Goal: Transaction & Acquisition: Purchase product/service

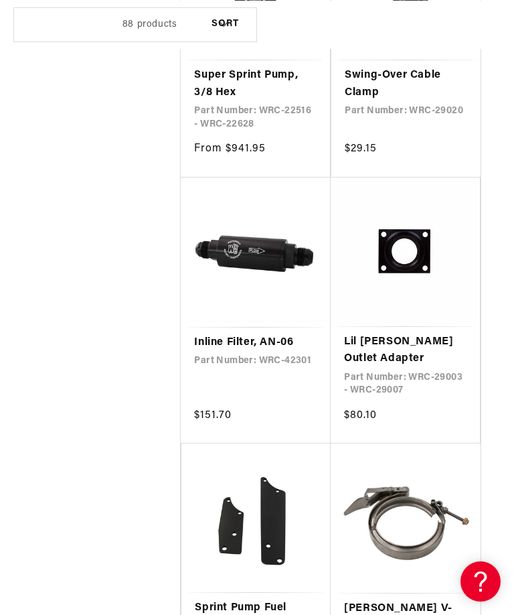
scroll to position [0, 406]
click at [419, 333] on link "Lil [PERSON_NAME] Outlet Adapter" at bounding box center [405, 350] width 123 height 34
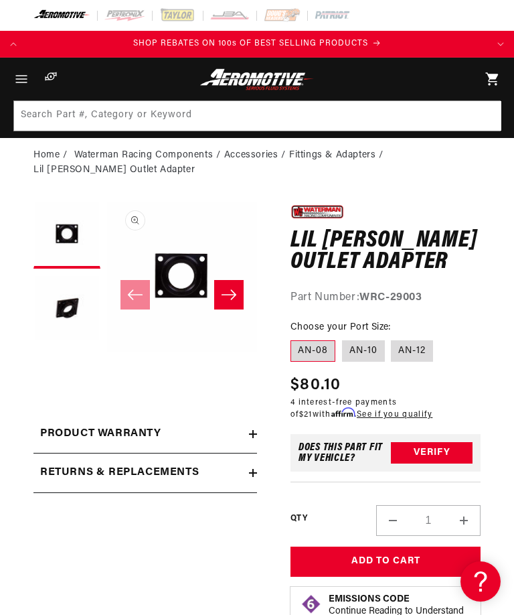
scroll to position [0, 1]
click at [415, 350] on label "AN-12" at bounding box center [412, 350] width 42 height 21
click at [392, 338] on input "AN-12" at bounding box center [392, 338] width 1 height 1
radio input "true"
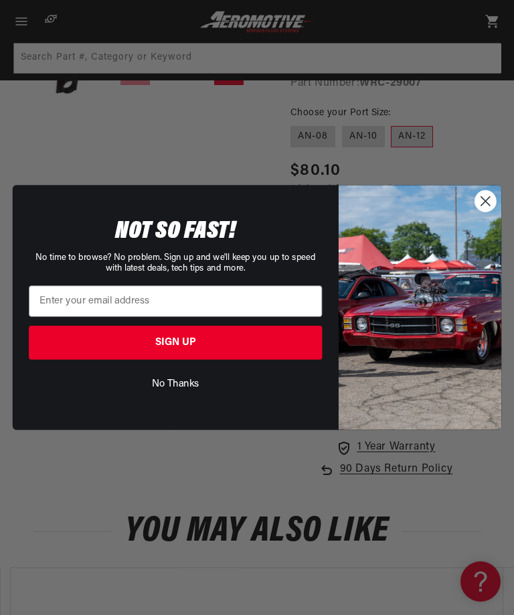
scroll to position [110, 0]
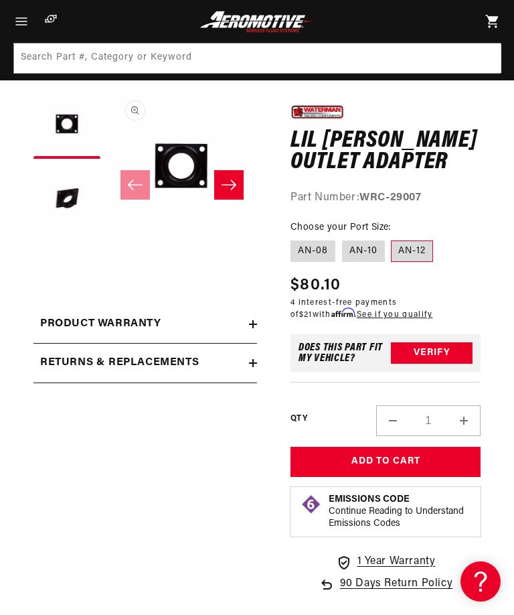
click at [229, 180] on div "Close dialog NOT SO FAST! No time to browse? No problem. Sign up and we'll keep…" at bounding box center [257, 307] width 514 height 615
click at [226, 182] on icon "Slide right" at bounding box center [229, 184] width 16 height 13
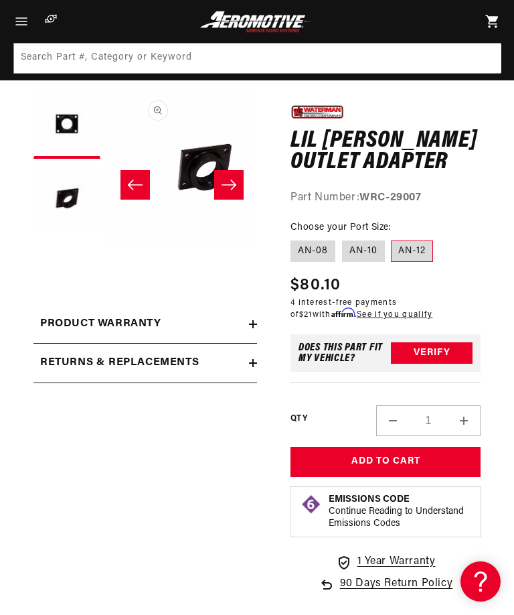
scroll to position [0, 150]
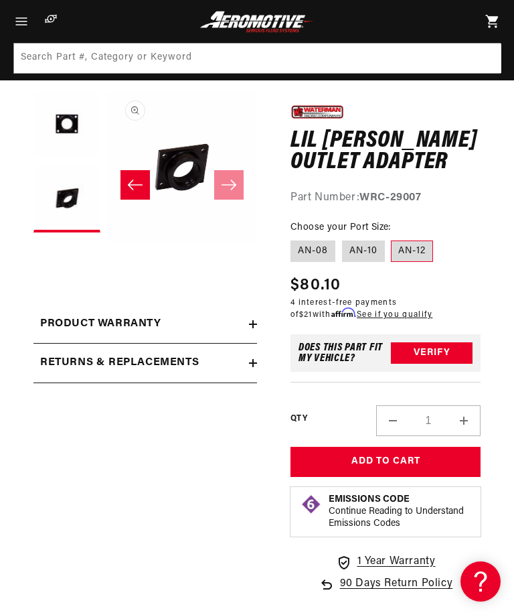
click at [231, 183] on icon "Slide right" at bounding box center [229, 184] width 16 height 13
click at [229, 186] on icon "Slide right" at bounding box center [229, 184] width 16 height 13
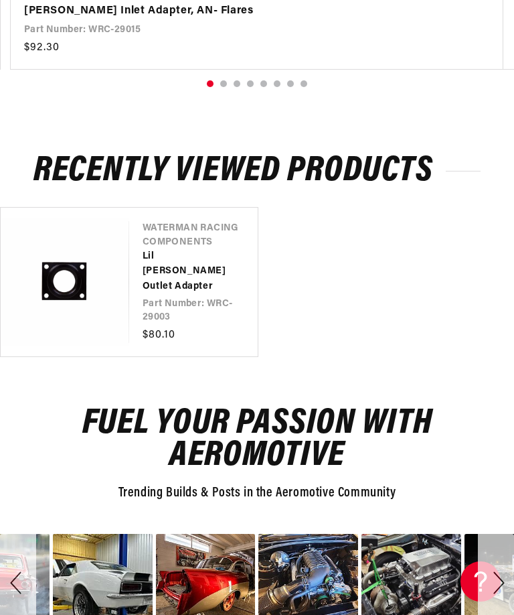
click at [173, 277] on link "Lil [PERSON_NAME] Outlet Adapter" at bounding box center [187, 271] width 88 height 45
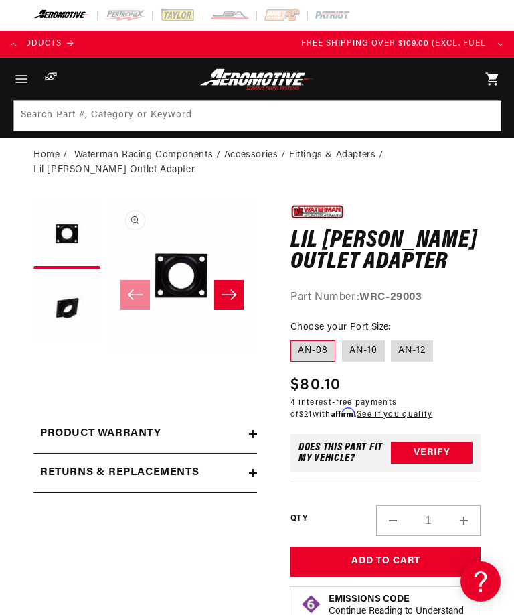
scroll to position [0, 461]
click at [406, 344] on label "AN-12" at bounding box center [412, 350] width 42 height 21
click at [392, 338] on input "AN-12" at bounding box center [392, 338] width 1 height 1
radio input "true"
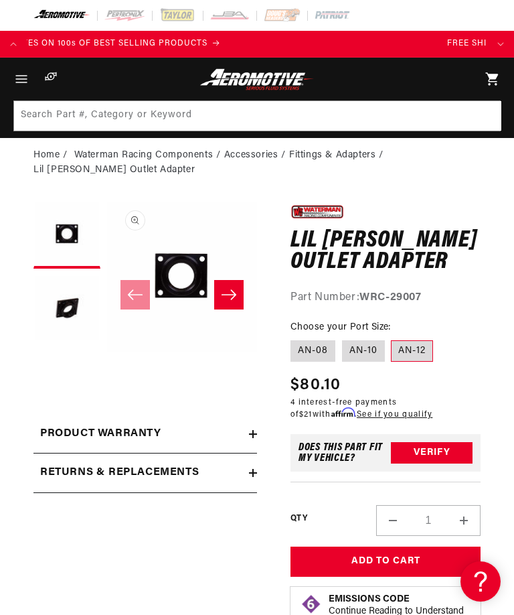
click at [350, 155] on li "Fittings & Adapters" at bounding box center [338, 155] width 98 height 15
click at [335, 150] on li "Fittings & Adapters" at bounding box center [338, 155] width 98 height 15
click at [107, 352] on button "Open media 1 in modal" at bounding box center [107, 352] width 0 height 0
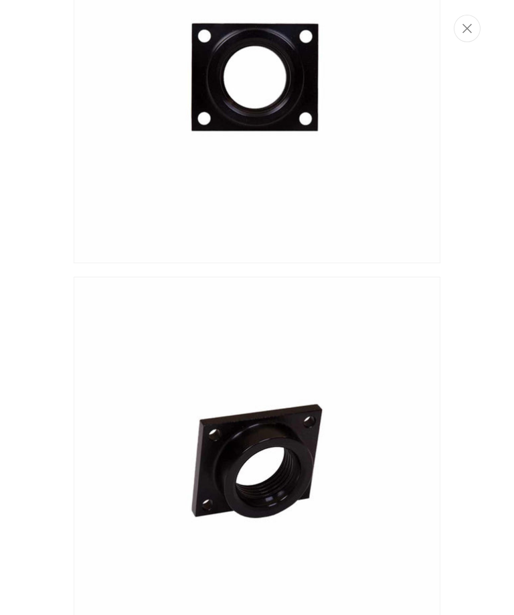
scroll to position [115, 0]
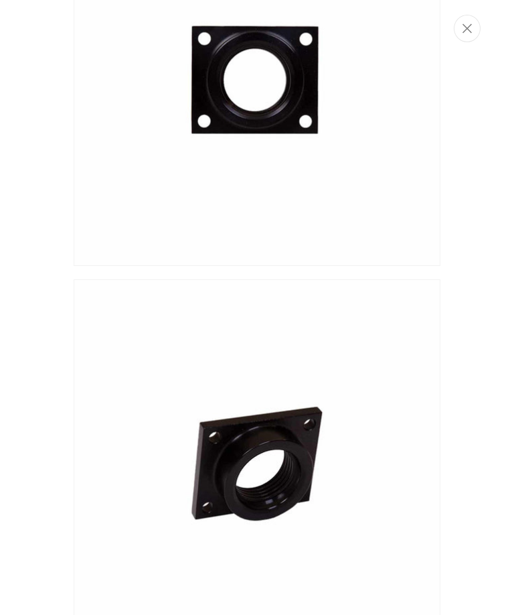
click at [465, 24] on button "Close" at bounding box center [467, 28] width 27 height 27
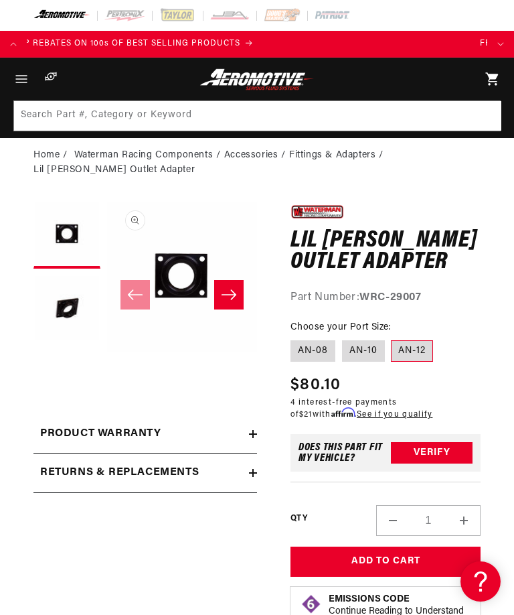
scroll to position [0, 0]
